Goal: Browse casually

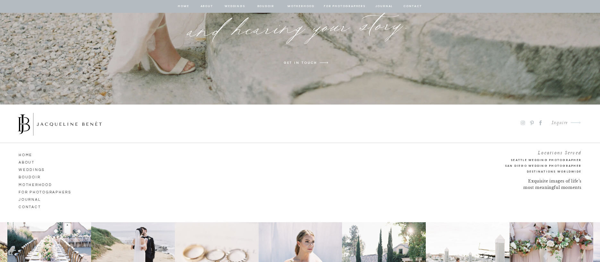
scroll to position [4988, 0]
